Goal: Transaction & Acquisition: Book appointment/travel/reservation

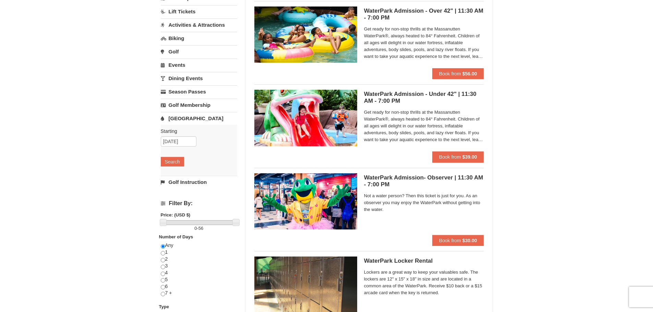
scroll to position [34, 0]
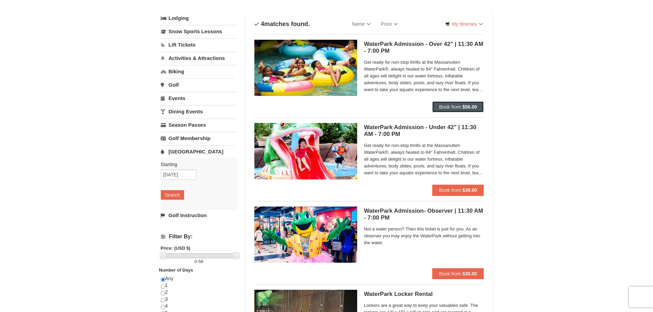
click at [458, 102] on button "Book from $56.00" at bounding box center [458, 106] width 52 height 11
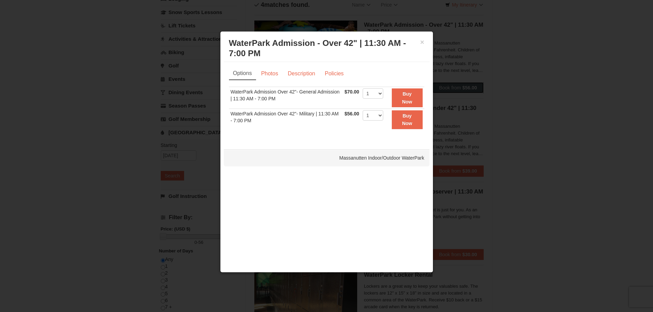
scroll to position [69, 0]
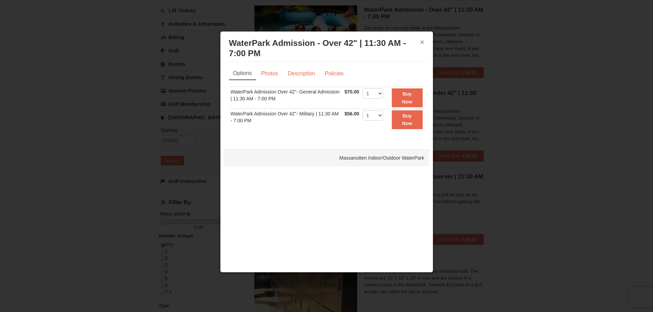
click at [421, 41] on button "×" at bounding box center [422, 42] width 4 height 7
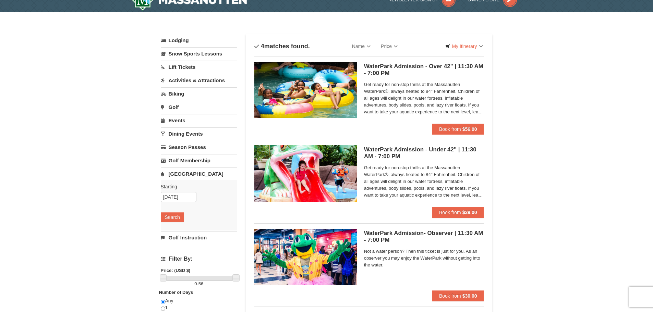
scroll to position [0, 0]
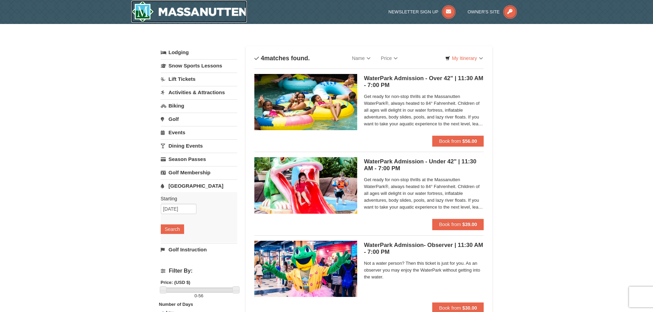
click at [142, 10] on img at bounding box center [189, 12] width 116 height 22
click at [443, 137] on button "Book from $56.00" at bounding box center [458, 141] width 52 height 11
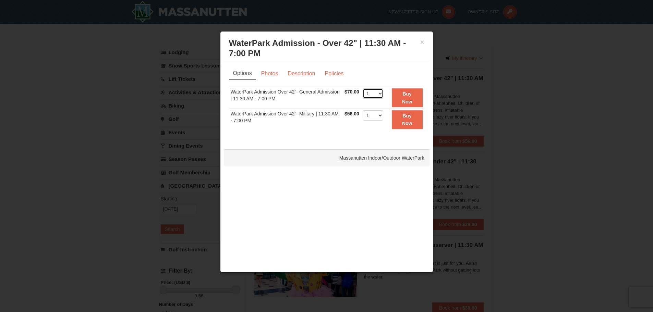
click at [379, 94] on select "1 2 3 4 5 6 7 8 9 10 11 12 13 14 15 16 17 18 19 20 21 22" at bounding box center [373, 93] width 21 height 10
select select "4"
click at [363, 88] on select "1 2 3 4 5 6 7 8 9 10 11 12 13 14 15 16 17 18 19 20 21 22" at bounding box center [373, 93] width 21 height 10
